Goal: Find specific page/section: Find specific page/section

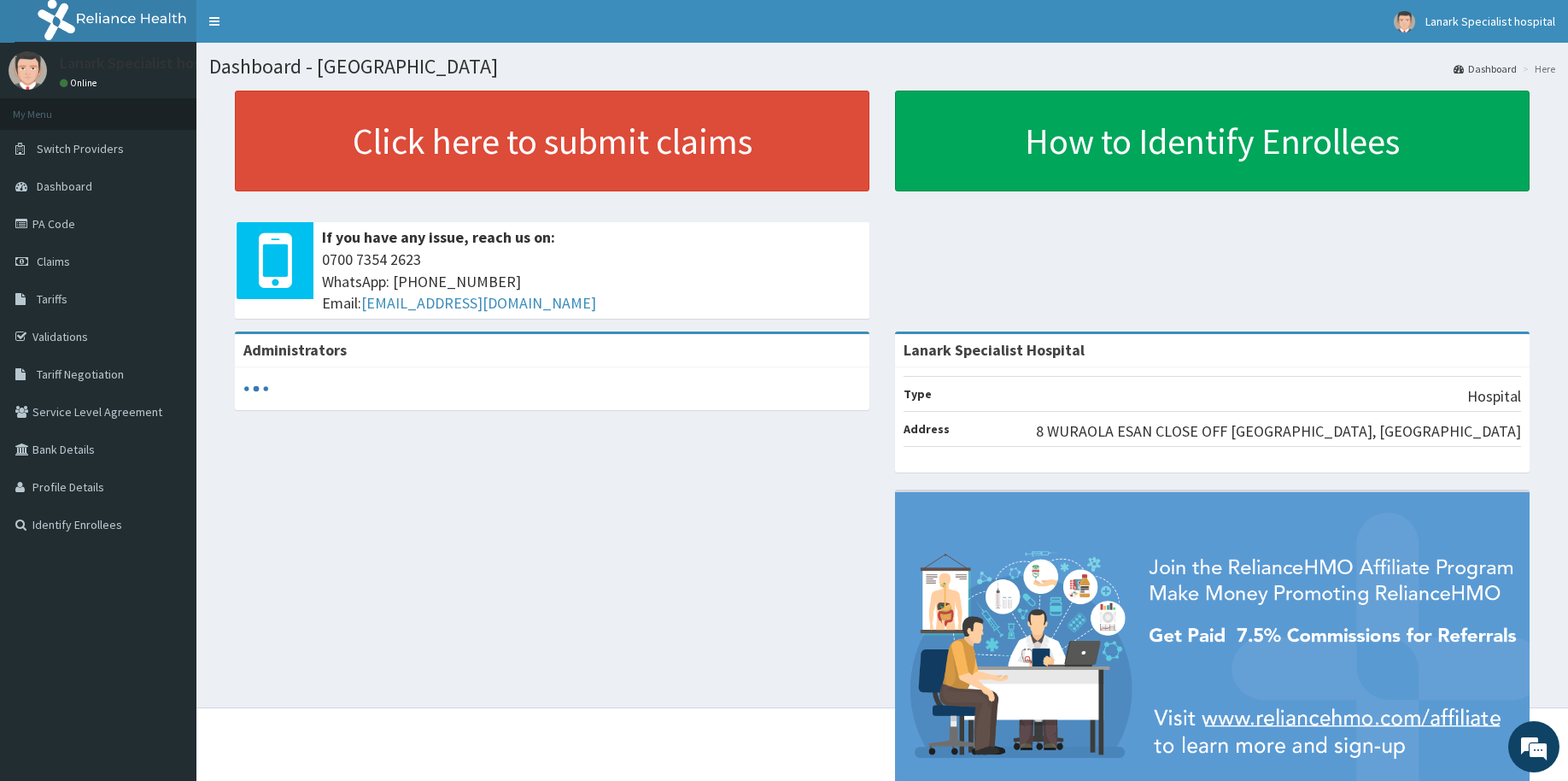
click at [78, 371] on span "Tariff Negotiation" at bounding box center [80, 374] width 87 height 15
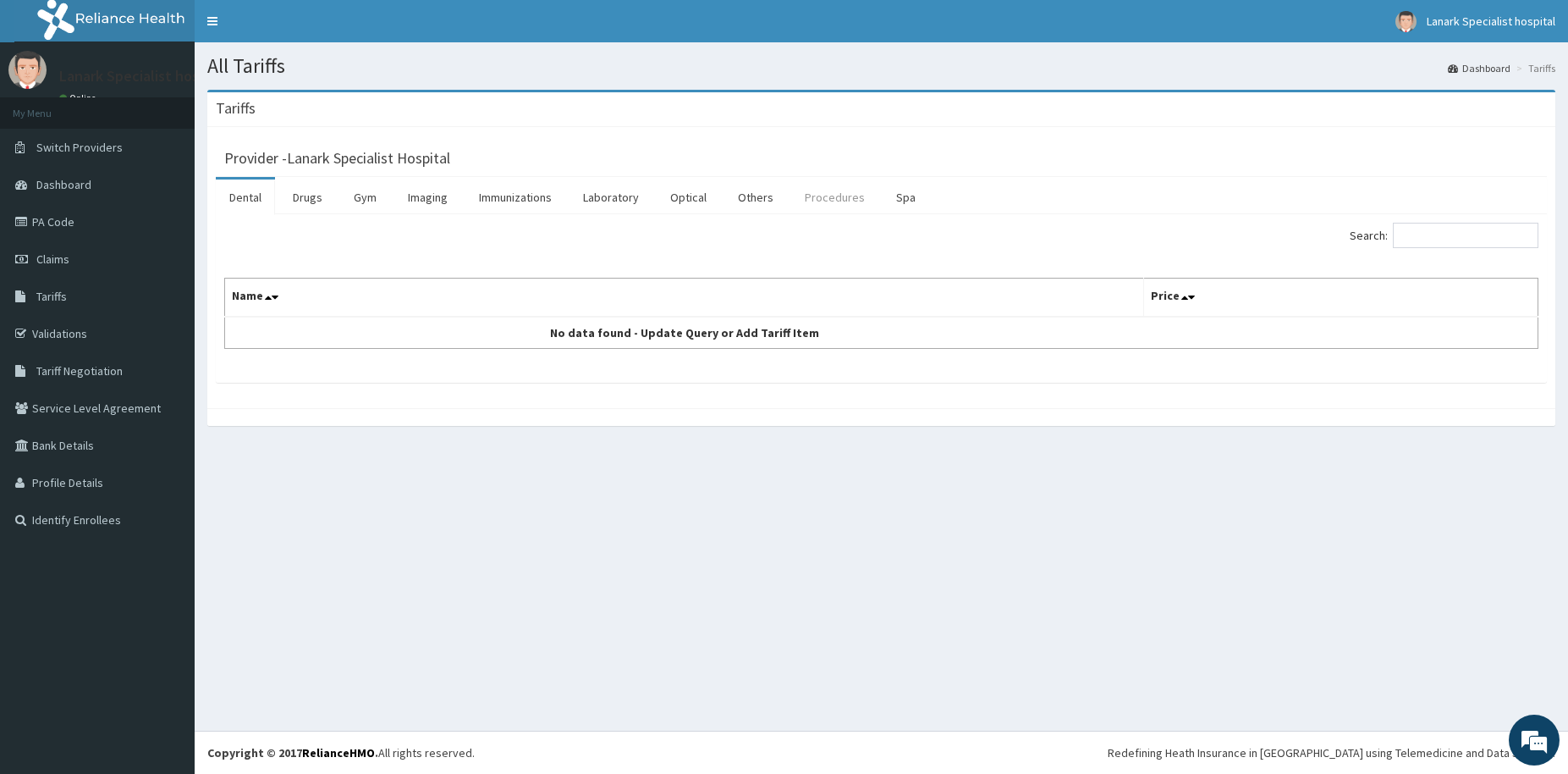
click at [814, 198] on link "Procedures" at bounding box center [834, 197] width 87 height 35
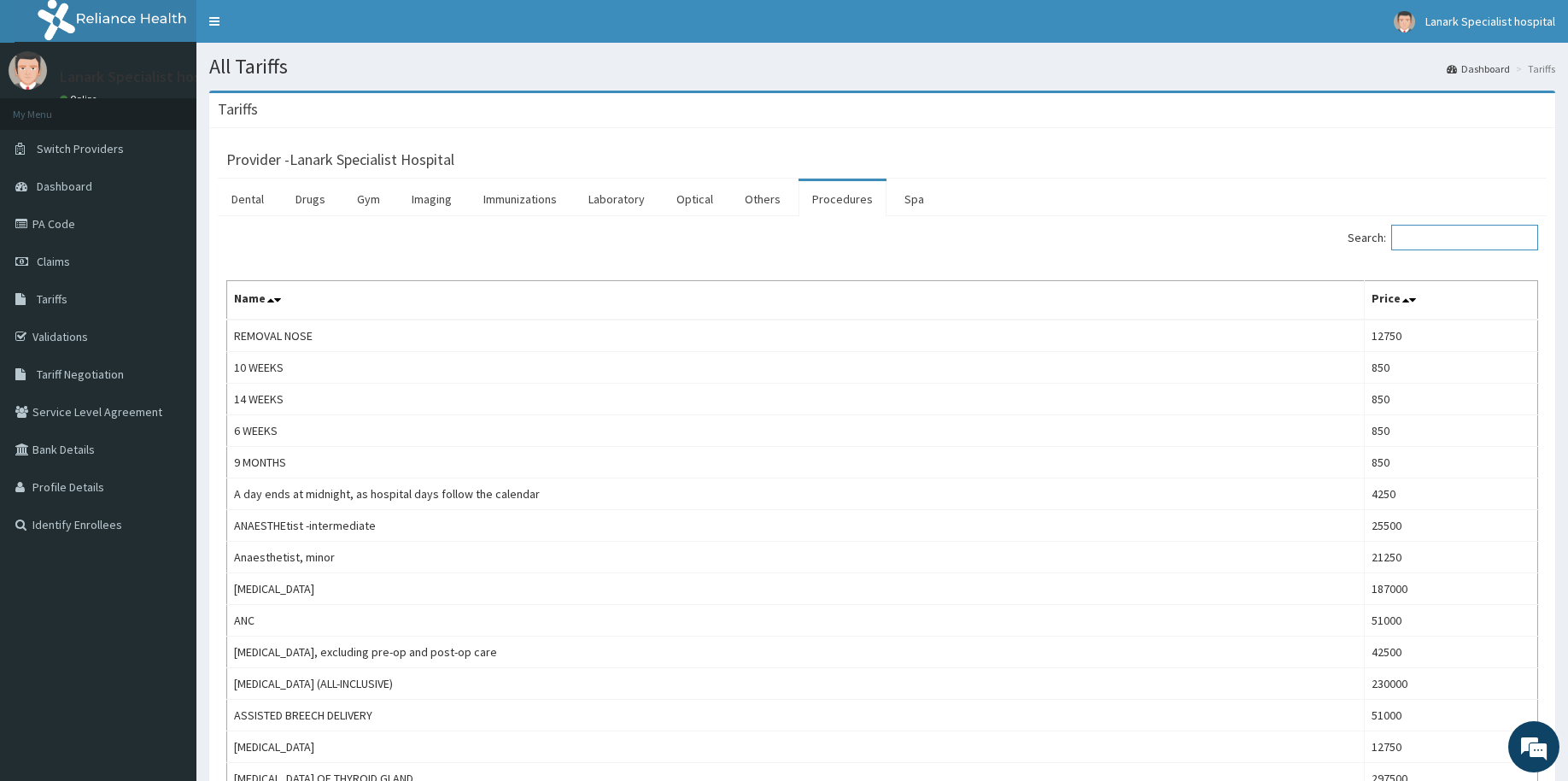
click at [1418, 250] on input "Search:" at bounding box center [1464, 237] width 147 height 26
click at [1417, 231] on input "Search:" at bounding box center [1464, 237] width 147 height 26
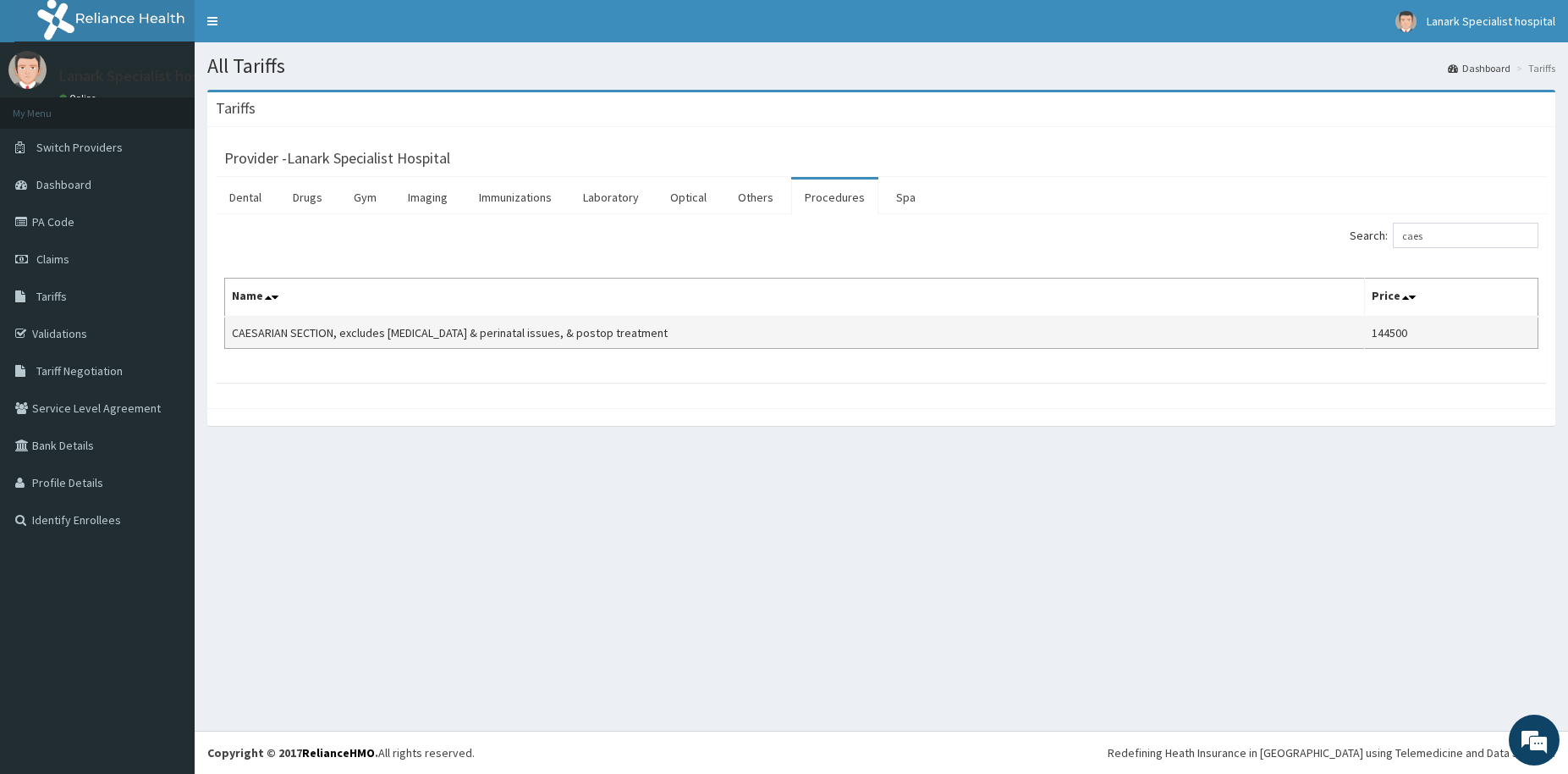
click at [1394, 338] on td "144500" at bounding box center [1450, 333] width 173 height 32
click at [1445, 250] on div "Search: caes" at bounding box center [1216, 237] width 644 height 29
click at [1439, 242] on input "caes" at bounding box center [1464, 235] width 145 height 26
type input "c"
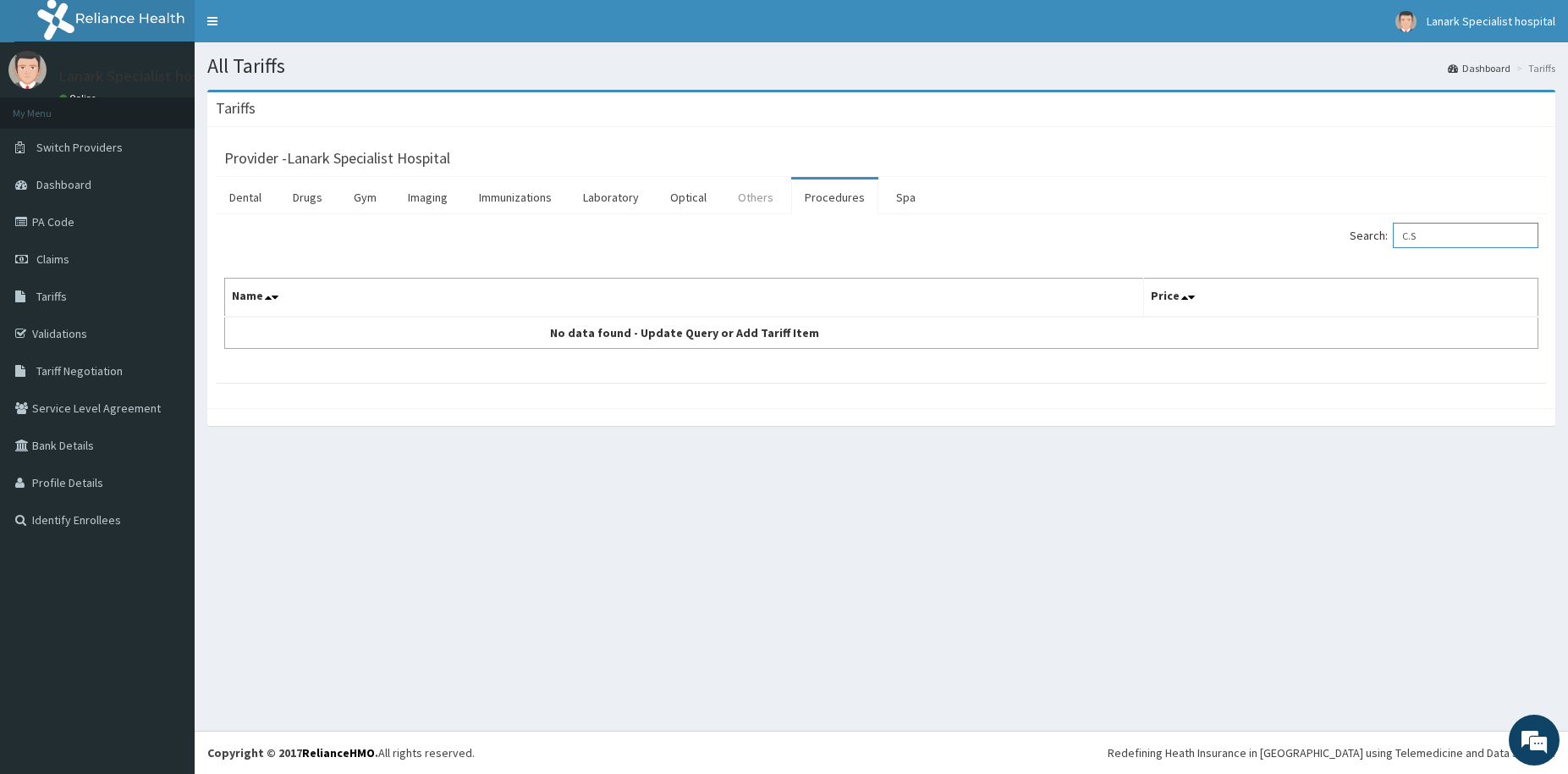
type input "C.S"
click at [762, 192] on link "Others" at bounding box center [755, 197] width 63 height 35
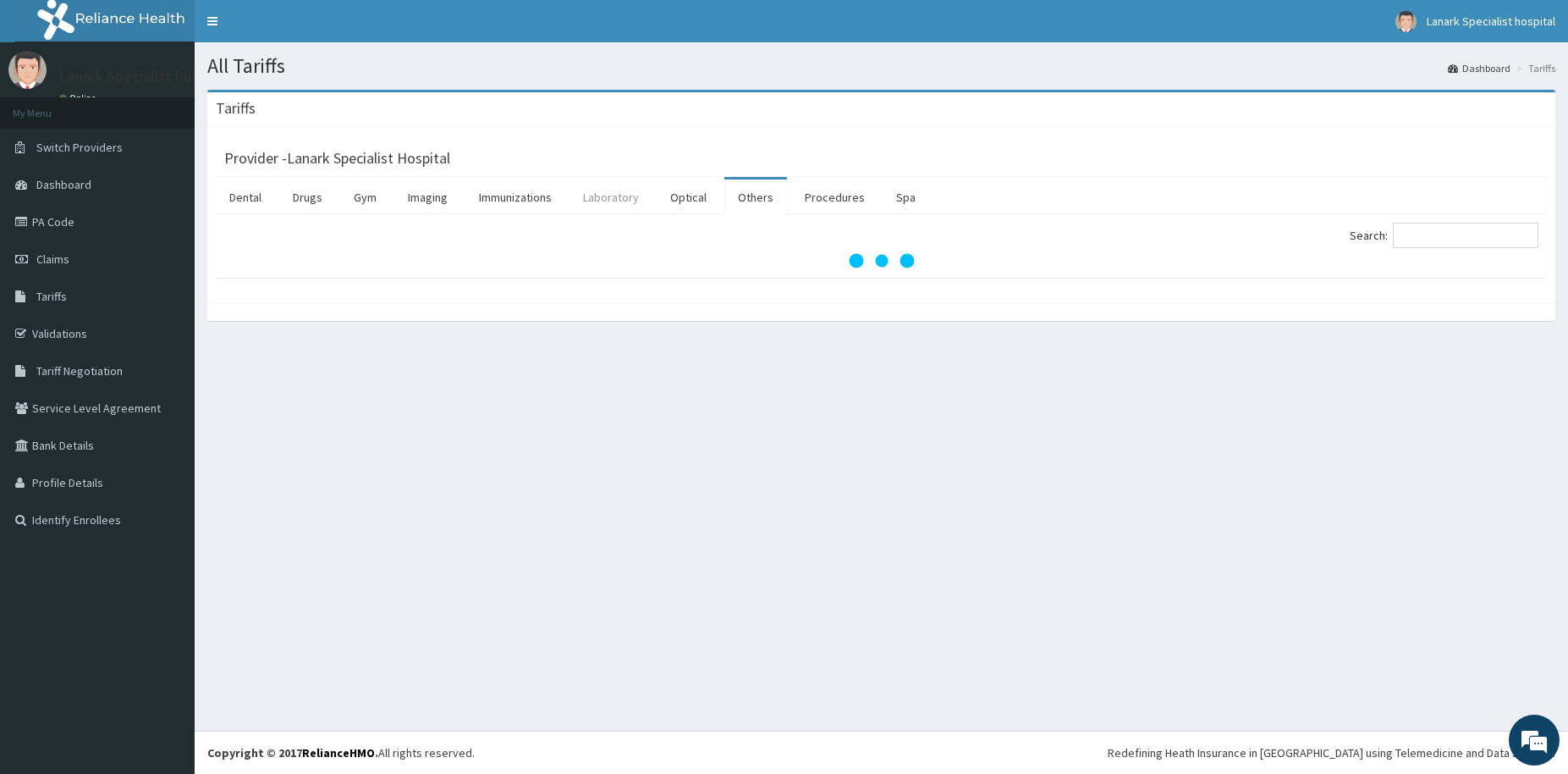
click at [631, 203] on link "Laboratory" at bounding box center [610, 197] width 83 height 35
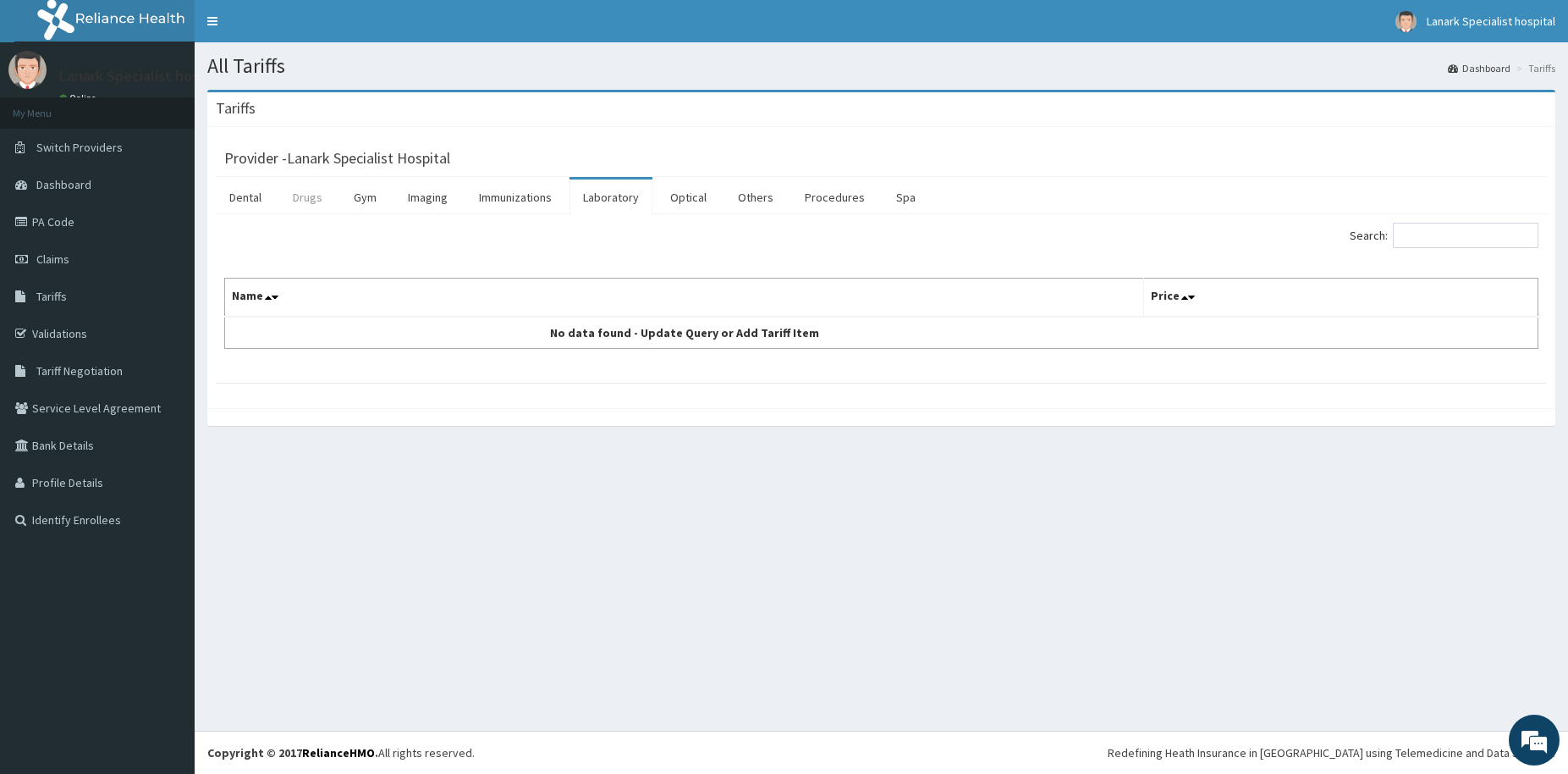
click at [319, 201] on link "Drugs" at bounding box center [308, 197] width 57 height 35
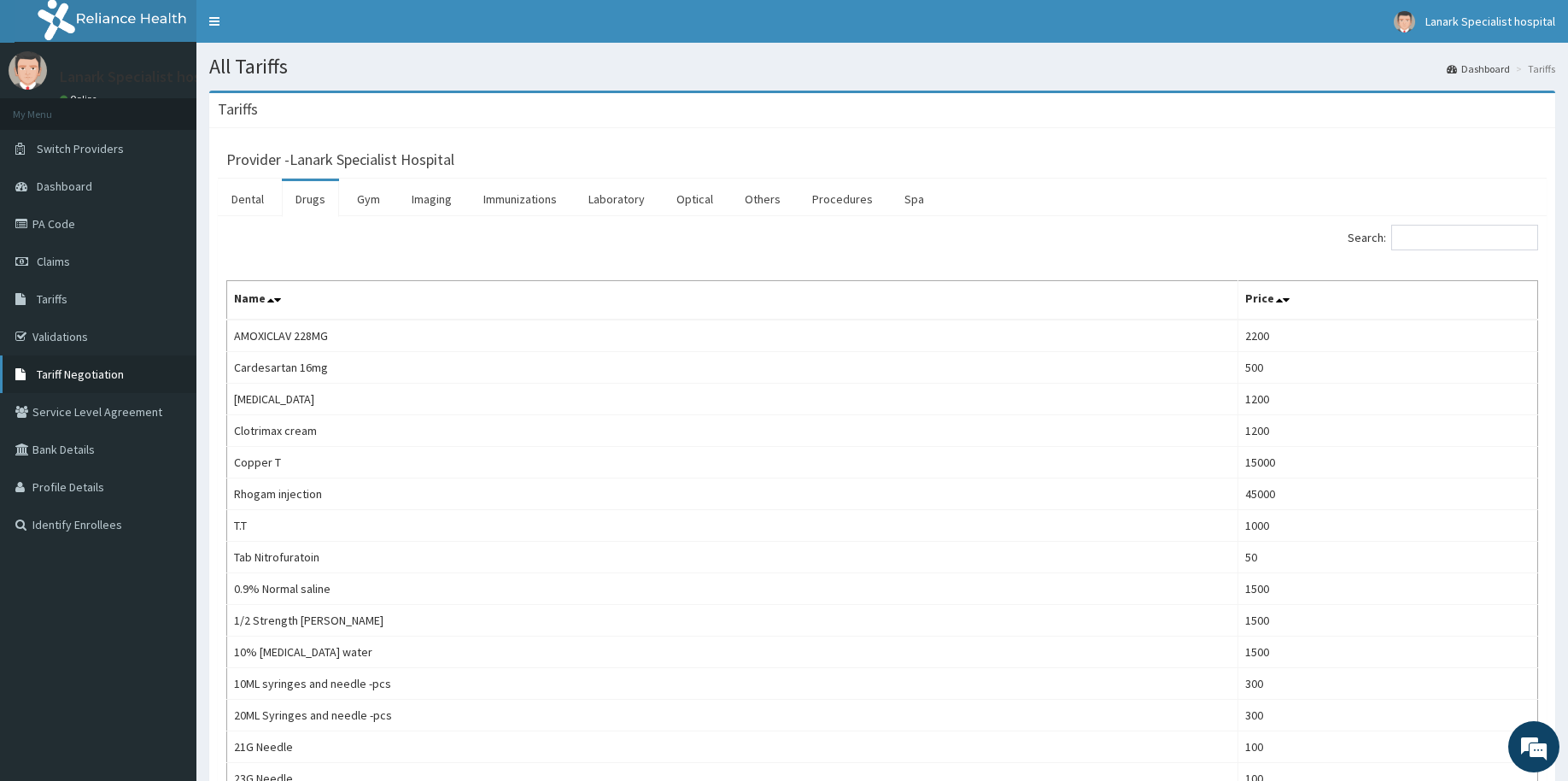
click at [89, 374] on span "Tariff Negotiation" at bounding box center [80, 374] width 87 height 15
